Goal: Find specific page/section: Find specific page/section

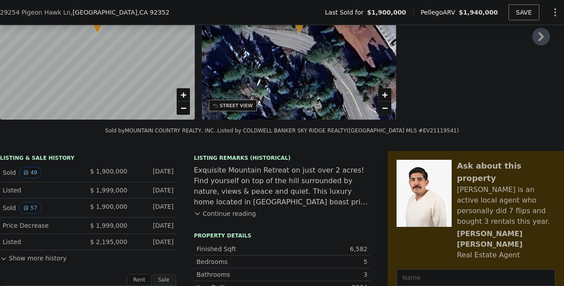
scroll to position [110, 0]
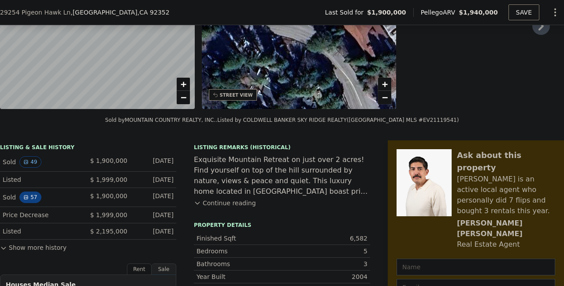
click at [30, 197] on button "57" at bounding box center [30, 196] width 22 height 11
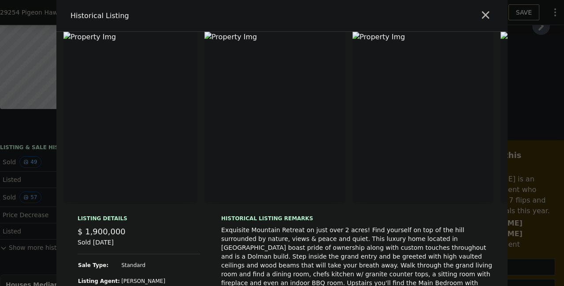
click at [210, 34] on img at bounding box center [274, 116] width 141 height 169
click at [484, 15] on icon "button" at bounding box center [485, 15] width 12 height 12
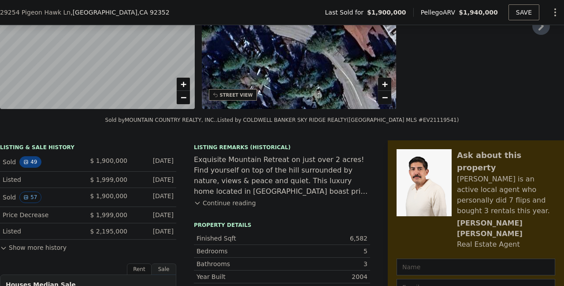
click at [31, 159] on button "49" at bounding box center [30, 161] width 22 height 11
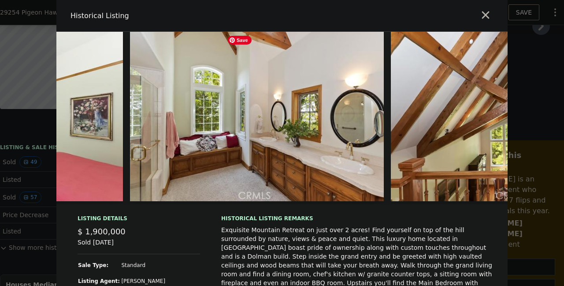
scroll to position [0, 3994]
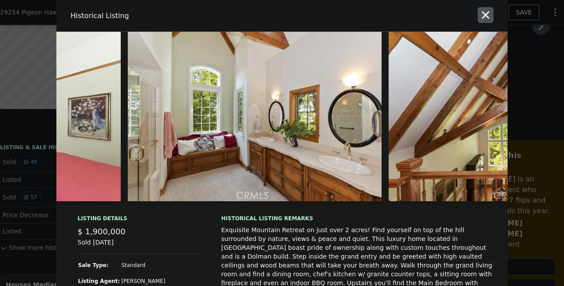
click at [483, 13] on icon "button" at bounding box center [485, 14] width 7 height 7
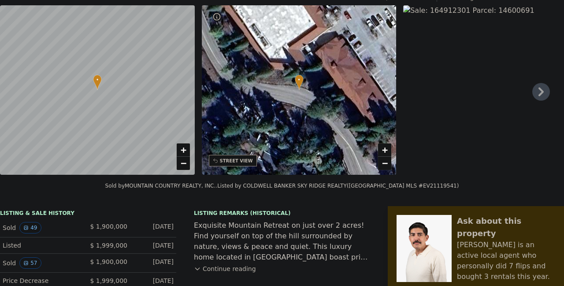
scroll to position [0, 0]
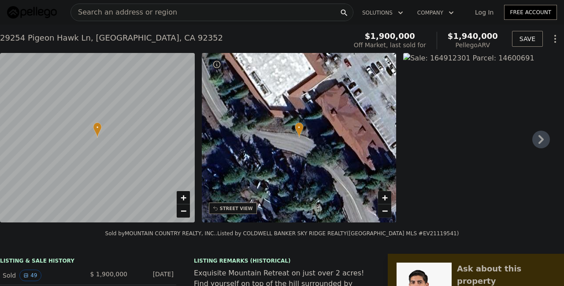
click at [199, 37] on div "[STREET_ADDRESS] Sold [DATE] for $1.900m (~ARV $1.940m )" at bounding box center [171, 40] width 343 height 25
click at [127, 13] on span "Search an address or region" at bounding box center [124, 12] width 106 height 11
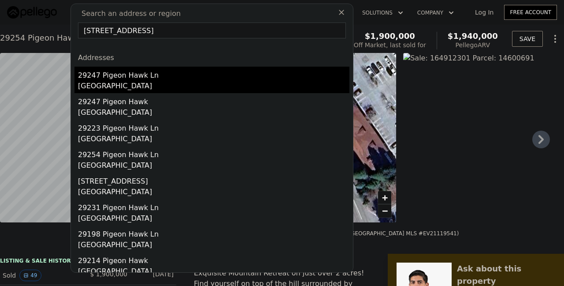
type input "[STREET_ADDRESS]"
click at [109, 82] on div "[GEOGRAPHIC_DATA]" at bounding box center [213, 87] width 271 height 12
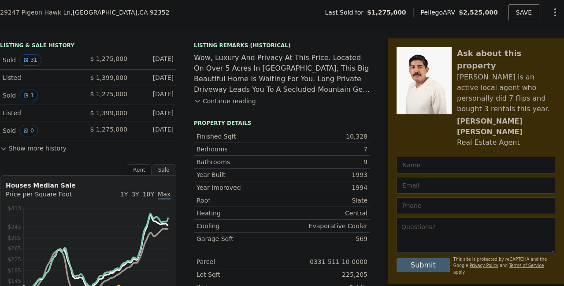
scroll to position [207, 0]
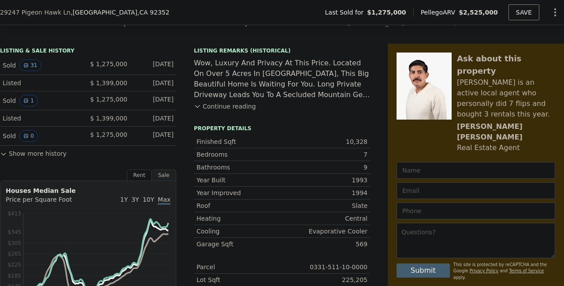
click at [226, 105] on button "Continue reading" at bounding box center [225, 106] width 62 height 9
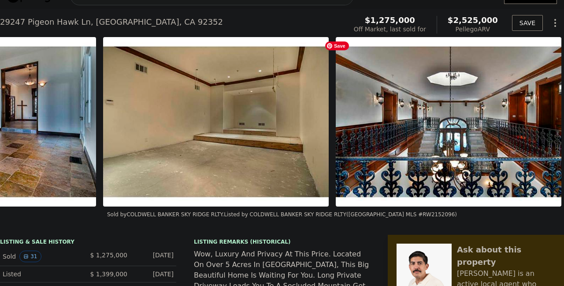
scroll to position [0, 7052]
